Goal: Task Accomplishment & Management: Use online tool/utility

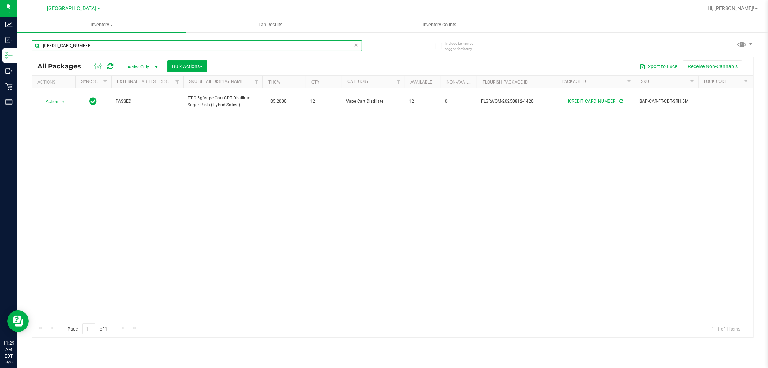
click at [105, 40] on input "[CREDIT_CARD_NUMBER]" at bounding box center [197, 45] width 330 height 11
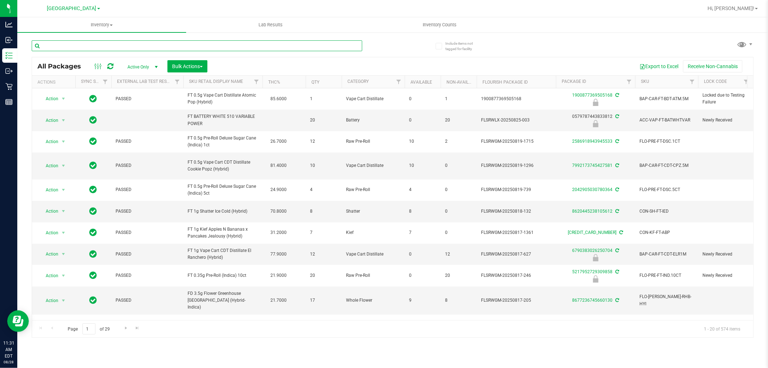
click at [114, 45] on input "text" at bounding box center [197, 45] width 330 height 11
click at [115, 45] on input "text" at bounding box center [197, 45] width 330 height 11
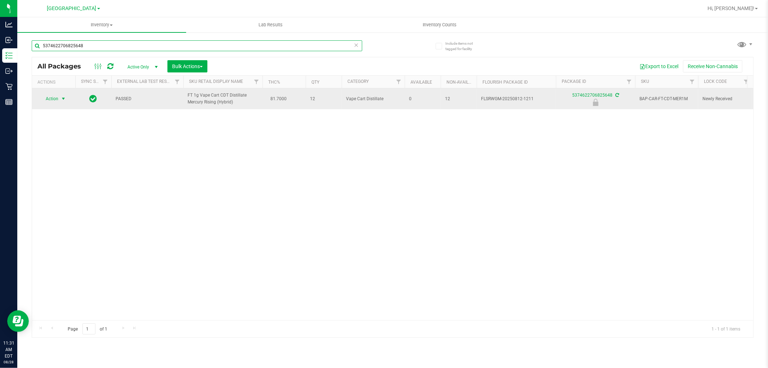
type input "5374622706825648"
click at [49, 102] on span "Action" at bounding box center [48, 99] width 19 height 10
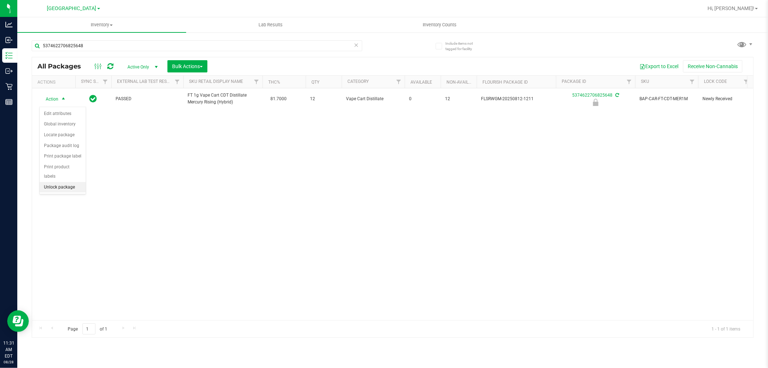
click at [56, 184] on li "Unlock package" at bounding box center [63, 187] width 46 height 11
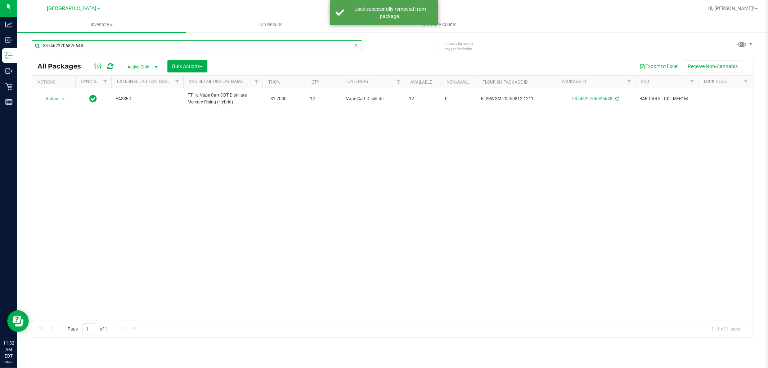
click at [145, 48] on input "5374622706825648" at bounding box center [197, 45] width 330 height 11
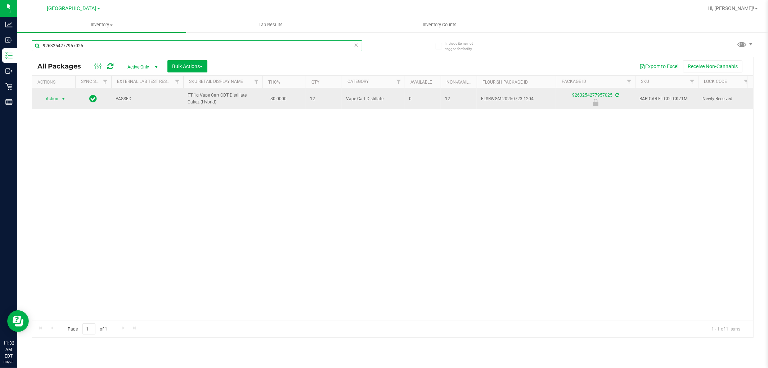
type input "9263254277957025"
click at [60, 98] on span "select" at bounding box center [63, 99] width 6 height 6
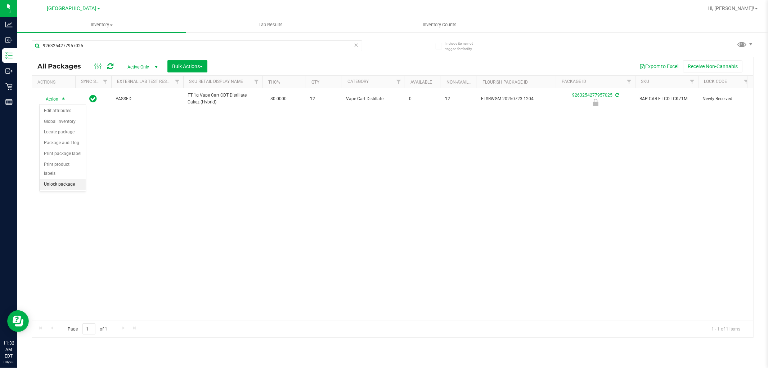
click at [62, 185] on li "Unlock package" at bounding box center [63, 184] width 46 height 11
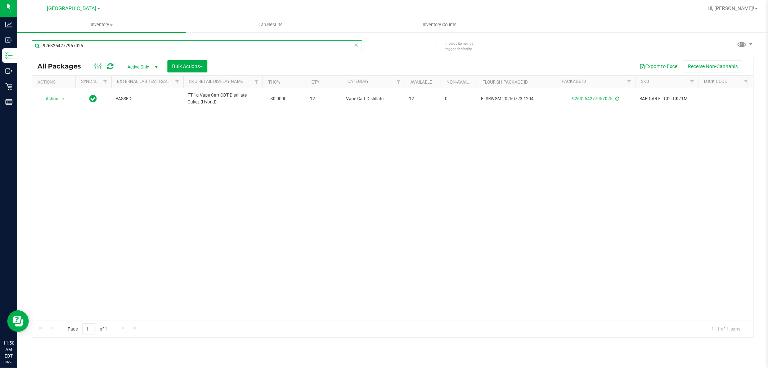
click at [103, 46] on input "9263254277957025" at bounding box center [197, 45] width 330 height 11
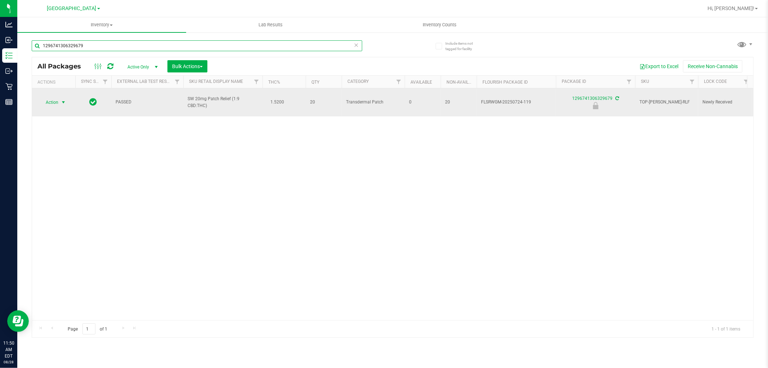
type input "1296741306329679"
click at [51, 102] on span "Action" at bounding box center [48, 102] width 19 height 10
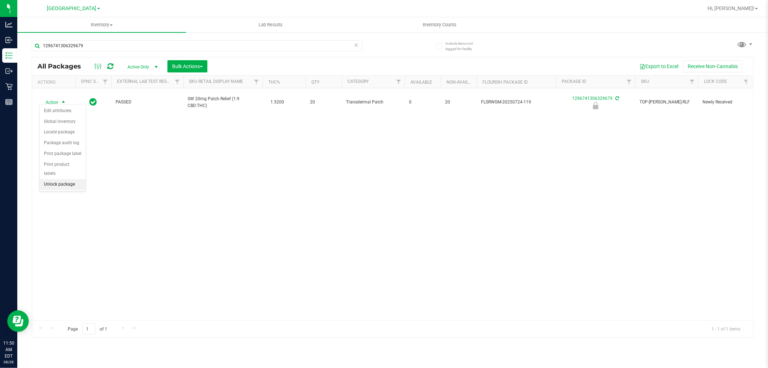
click at [63, 184] on li "Unlock package" at bounding box center [63, 184] width 46 height 11
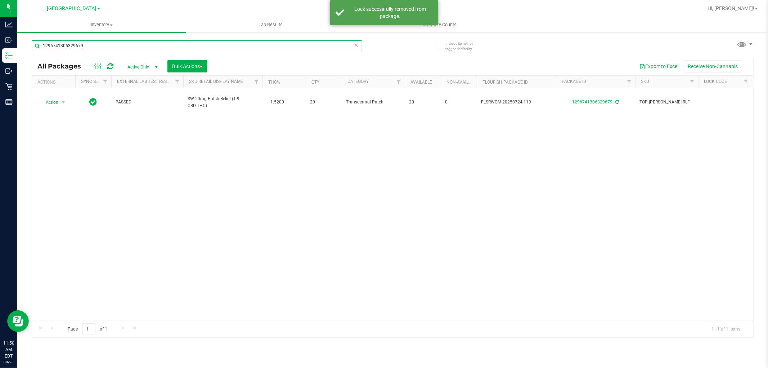
click at [100, 45] on input "1296741306329679" at bounding box center [197, 45] width 330 height 11
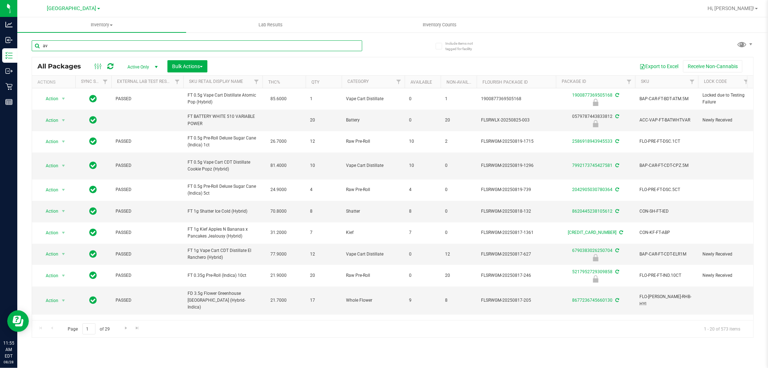
type input "avd"
